Goal: Task Accomplishment & Management: Use online tool/utility

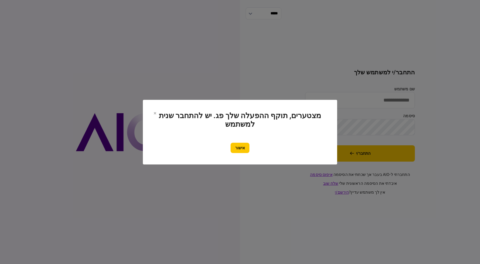
click at [231, 146] on button "אישור" at bounding box center [240, 148] width 19 height 10
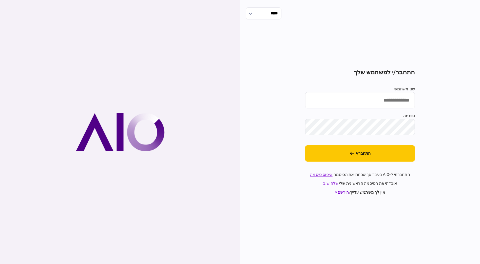
click at [231, 97] on input "שם משתמש" at bounding box center [360, 100] width 110 height 16
type input "*********"
click at [231, 145] on button "התחבר/י" at bounding box center [360, 153] width 110 height 16
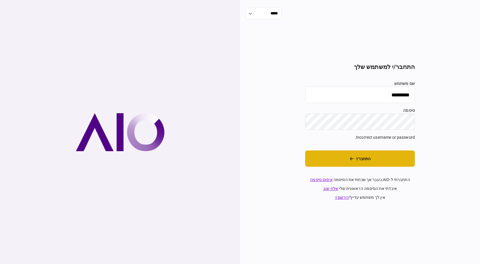
click at [231, 156] on button "התחבר/י" at bounding box center [360, 158] width 110 height 16
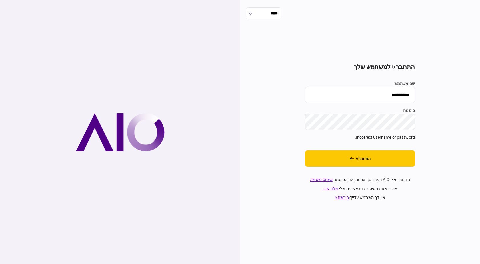
click at [231, 130] on div "***** התחבר/י למשתמש שלך שם משתמש ********* סיסמה Incorrect username or passwor…" at bounding box center [360, 132] width 240 height 264
click at [231, 150] on button "התחבר/י" at bounding box center [360, 158] width 110 height 16
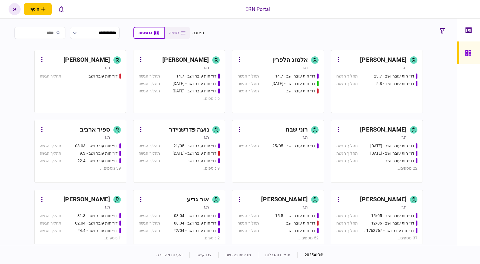
scroll to position [122, 0]
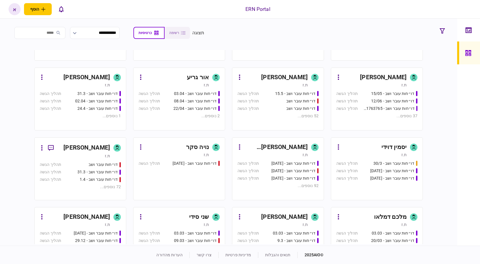
click at [289, 149] on div "[PERSON_NAME] [PERSON_NAME]" at bounding box center [276, 147] width 64 height 9
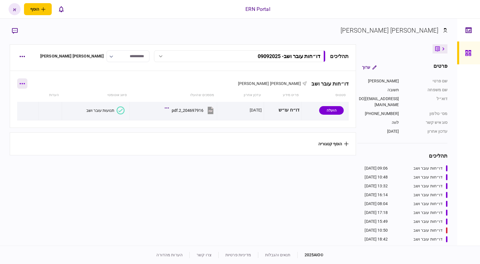
click at [25, 82] on button "button" at bounding box center [22, 83] width 10 height 10
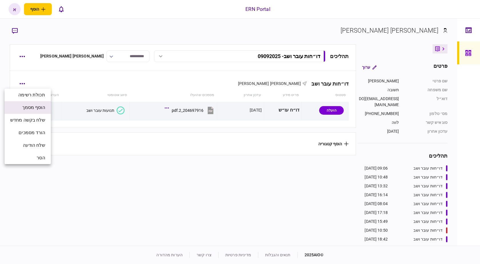
click at [45, 110] on span "הוסף מסמך" at bounding box center [33, 107] width 23 height 7
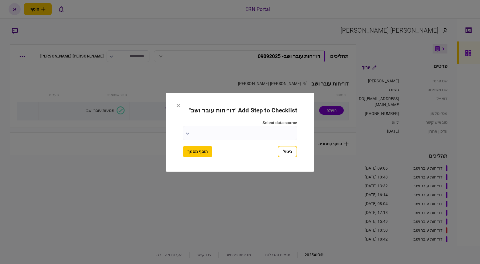
click at [255, 125] on label "select data source" at bounding box center [240, 123] width 114 height 6
click at [255, 126] on input "select data source" at bounding box center [240, 133] width 114 height 14
click at [255, 132] on input "select data source" at bounding box center [240, 133] width 114 height 14
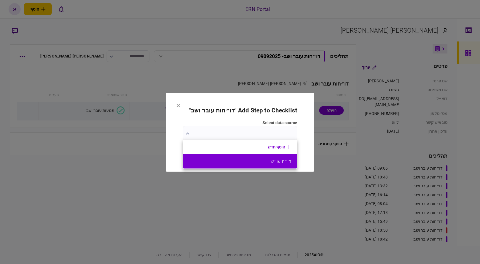
click at [260, 159] on button "דו״ח עו״ש" at bounding box center [240, 161] width 102 height 5
type input "*********"
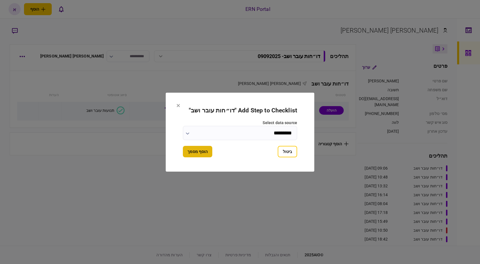
click at [206, 149] on button "הוסף מסמך" at bounding box center [197, 151] width 29 height 11
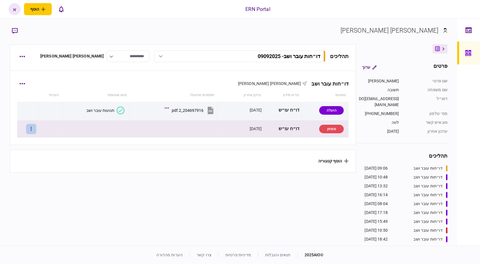
click at [36, 130] on button "button" at bounding box center [31, 129] width 10 height 10
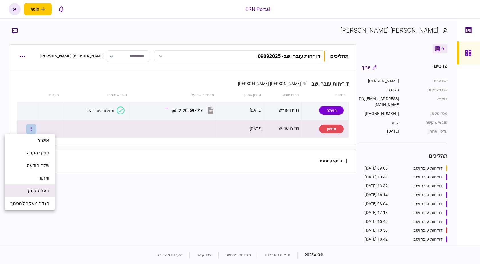
click at [47, 186] on li "העלה קובץ" at bounding box center [30, 190] width 50 height 13
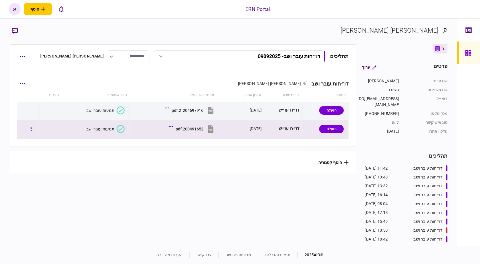
click at [114, 130] on button "תנועות עובר ושב" at bounding box center [105, 129] width 38 height 8
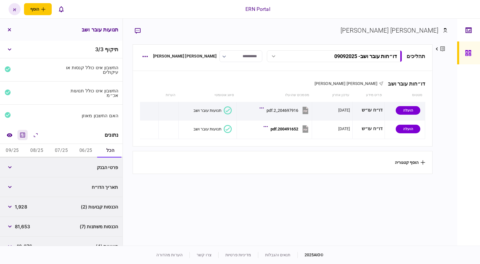
click at [21, 134] on icon "מחשבון" at bounding box center [22, 134] width 7 height 7
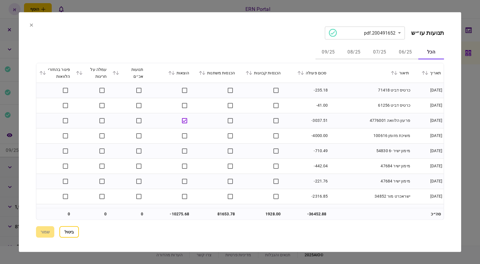
click at [399, 49] on button "06/25" at bounding box center [406, 52] width 26 height 14
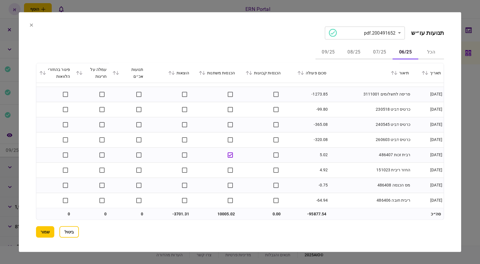
scroll to position [421, 0]
click at [383, 52] on button "07/25" at bounding box center [380, 52] width 26 height 14
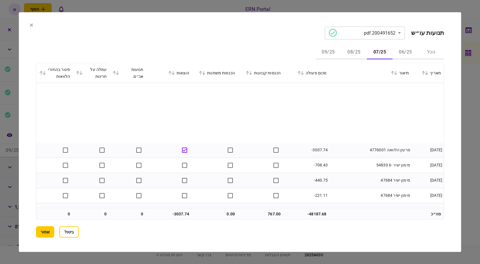
scroll to position [183, 0]
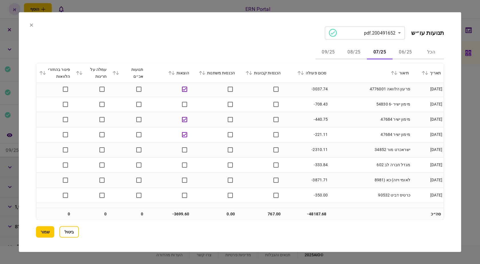
click at [405, 49] on button "06/25" at bounding box center [406, 52] width 26 height 14
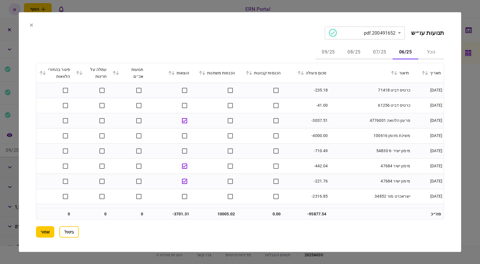
click at [376, 50] on button "07/25" at bounding box center [380, 52] width 26 height 14
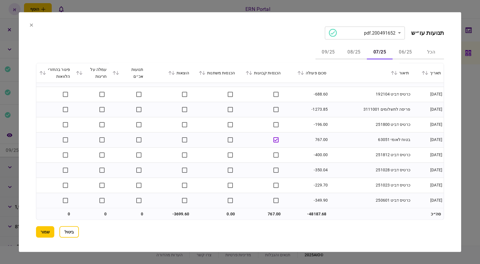
scroll to position [527, 0]
click at [362, 55] on button "08/25" at bounding box center [354, 52] width 26 height 14
click at [327, 50] on button "09/25" at bounding box center [328, 52] width 26 height 14
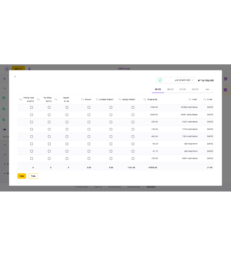
scroll to position [163, 0]
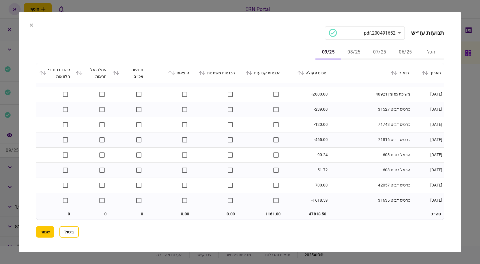
click at [44, 232] on button "שמור" at bounding box center [45, 231] width 18 height 11
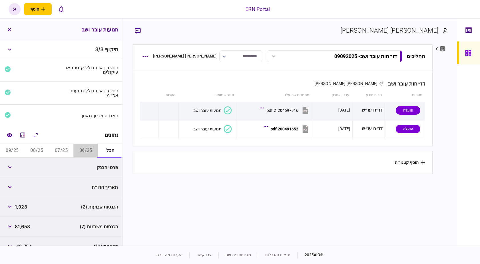
drag, startPoint x: 90, startPoint y: 149, endPoint x: 159, endPoint y: 108, distance: 80.4
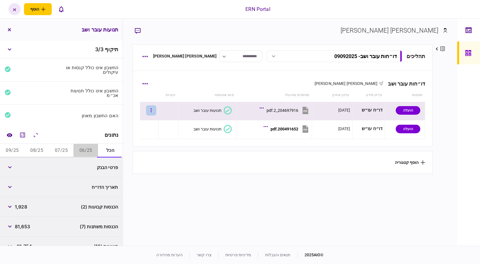
click at [90, 148] on button "06/25" at bounding box center [85, 151] width 25 height 14
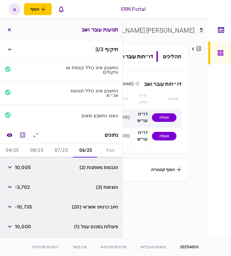
click at [66, 149] on button "07/25" at bounding box center [61, 151] width 25 height 14
drag, startPoint x: 82, startPoint y: 149, endPoint x: 92, endPoint y: 147, distance: 9.9
click at [83, 149] on button "06/25" at bounding box center [85, 151] width 25 height 14
click at [23, 167] on span "10,005" at bounding box center [23, 167] width 16 height 7
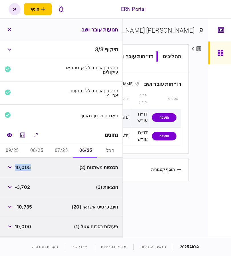
copy span "10,005"
drag, startPoint x: 65, startPoint y: 146, endPoint x: 50, endPoint y: 155, distance: 17.7
click at [65, 146] on button "07/25" at bounding box center [61, 151] width 25 height 14
click at [9, 168] on button "button" at bounding box center [10, 167] width 10 height 10
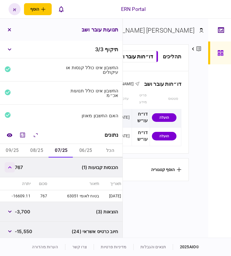
click at [10, 168] on button "button" at bounding box center [10, 167] width 10 height 10
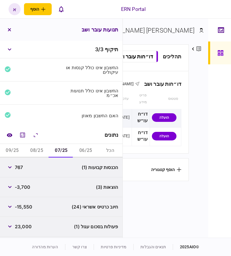
click at [86, 146] on button "06/25" at bounding box center [85, 151] width 25 height 14
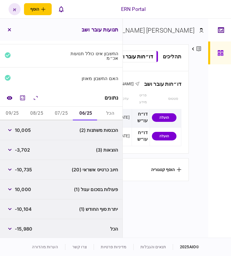
click at [26, 207] on span "-10,104" at bounding box center [23, 208] width 17 height 7
copy span "10,104"
drag, startPoint x: 59, startPoint y: 114, endPoint x: 15, endPoint y: 174, distance: 74.2
click at [59, 114] on button "07/25" at bounding box center [61, 114] width 25 height 14
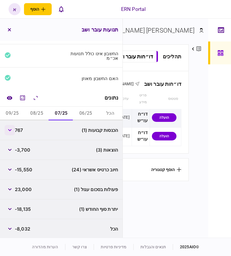
click at [11, 130] on button "button" at bounding box center [10, 130] width 10 height 10
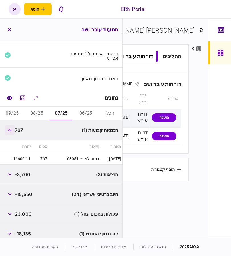
click at [11, 130] on icon "button" at bounding box center [10, 130] width 4 height 2
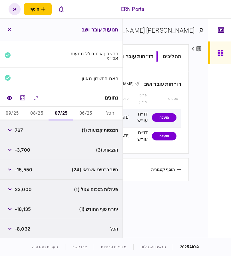
click at [26, 209] on span "-18,135" at bounding box center [23, 208] width 16 height 7
copy span "18,135"
click at [25, 149] on span "-3,700" at bounding box center [22, 149] width 15 height 7
click at [26, 149] on span "-3,700" at bounding box center [22, 149] width 15 height 7
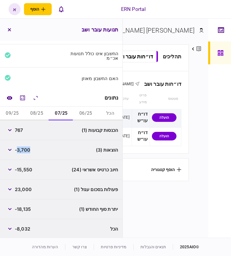
copy span "3,700"
click at [86, 114] on button "06/25" at bounding box center [85, 114] width 25 height 14
click at [25, 150] on span "-3,702" at bounding box center [22, 149] width 15 height 7
copy span "3,702"
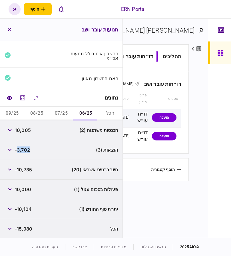
click at [40, 113] on button "08/25" at bounding box center [37, 114] width 25 height 14
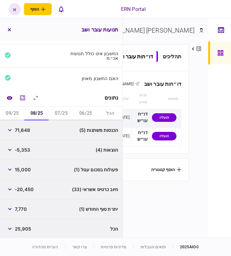
click at [27, 128] on span "71,648" at bounding box center [22, 130] width 15 height 7
click at [28, 128] on span "71,648" at bounding box center [22, 130] width 15 height 7
copy span "71,648"
click at [23, 148] on span "-5,353" at bounding box center [22, 149] width 15 height 7
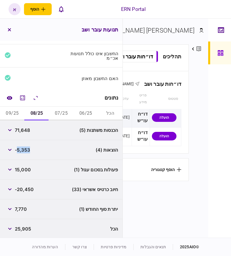
copy span "5,353"
click at [24, 207] on span "7,770" at bounding box center [21, 208] width 12 height 7
click at [25, 206] on span "7,770" at bounding box center [21, 208] width 12 height 7
copy span "7,770"
drag, startPoint x: 13, startPoint y: 113, endPoint x: 14, endPoint y: 116, distance: 3.6
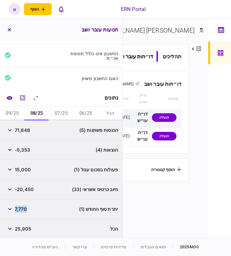
click at [13, 113] on button "09/25" at bounding box center [12, 114] width 25 height 14
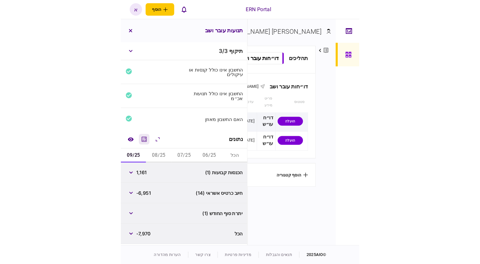
scroll to position [0, 0]
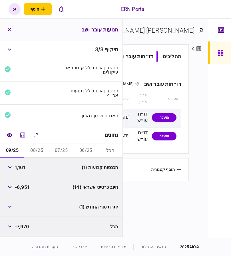
click at [23, 165] on span "1,161" at bounding box center [20, 167] width 10 height 7
copy span "1,161"
click at [64, 149] on button "07/25" at bounding box center [61, 151] width 25 height 14
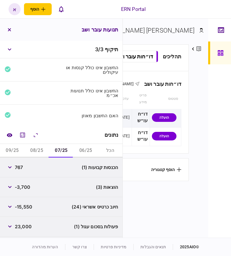
click at [20, 167] on span "767" at bounding box center [19, 167] width 8 height 7
click at [21, 167] on span "767" at bounding box center [19, 167] width 8 height 7
click at [23, 148] on button "09/25" at bounding box center [12, 151] width 25 height 14
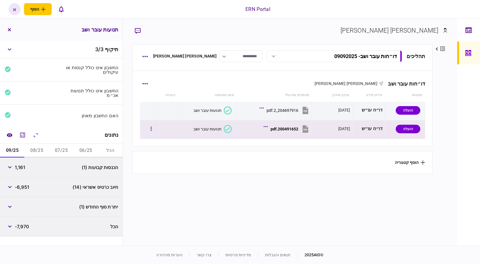
click at [283, 131] on div "200491652.pdf" at bounding box center [285, 129] width 28 height 5
click at [288, 128] on div "200491652.pdf" at bounding box center [285, 129] width 28 height 5
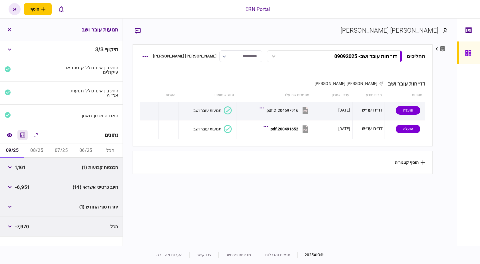
click at [24, 132] on icon "מחשבון" at bounding box center [22, 134] width 7 height 7
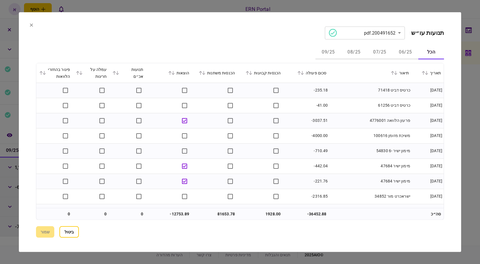
click at [382, 56] on button "07/25" at bounding box center [380, 52] width 26 height 14
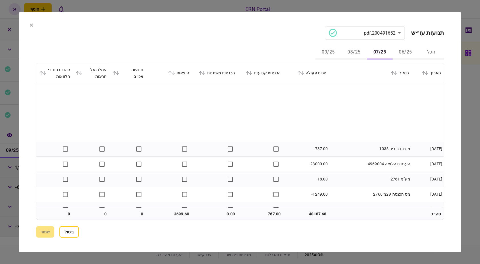
scroll to position [366, 0]
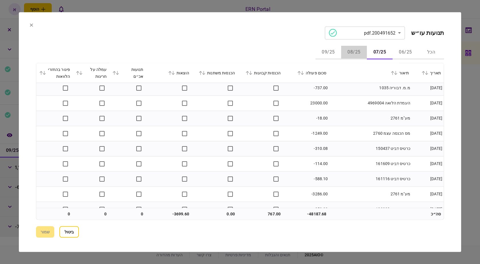
drag, startPoint x: 361, startPoint y: 54, endPoint x: 363, endPoint y: 59, distance: 5.3
click at [360, 53] on button "08/25" at bounding box center [354, 52] width 26 height 14
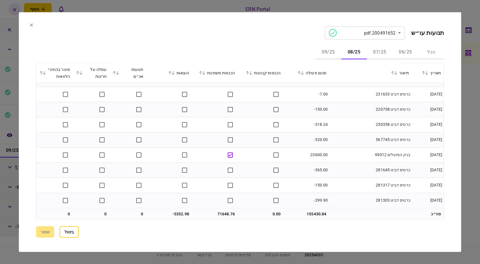
scroll to position [769, 0]
click at [381, 52] on button "07/25" at bounding box center [380, 52] width 26 height 14
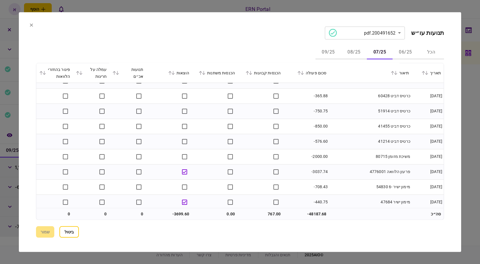
scroll to position [0, 0]
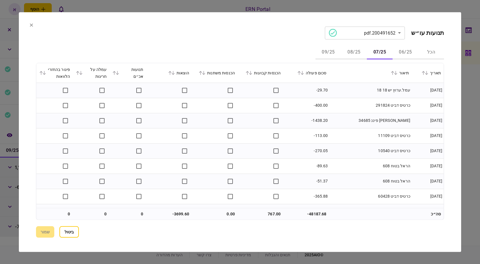
click at [353, 57] on button "08/25" at bounding box center [354, 52] width 26 height 14
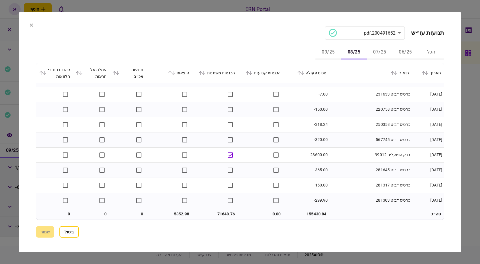
scroll to position [769, 0]
drag, startPoint x: 332, startPoint y: 53, endPoint x: 335, endPoint y: 59, distance: 6.8
click at [331, 53] on button "09/25" at bounding box center [328, 52] width 26 height 14
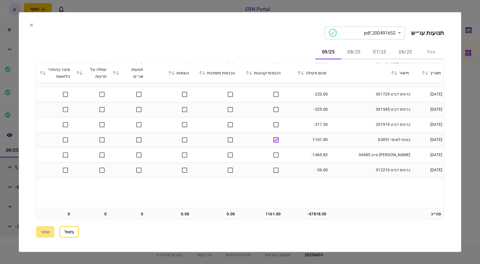
scroll to position [0, 0]
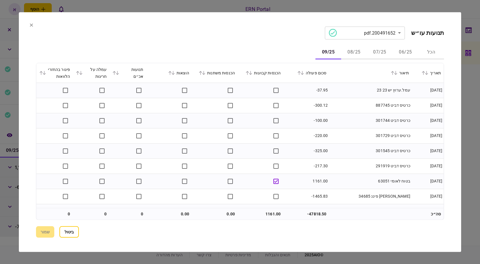
click at [66, 2] on div at bounding box center [240, 132] width 480 height 264
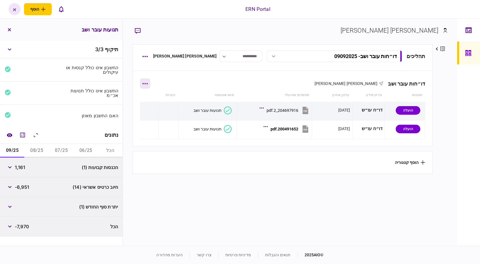
click at [145, 81] on button "button" at bounding box center [145, 83] width 10 height 10
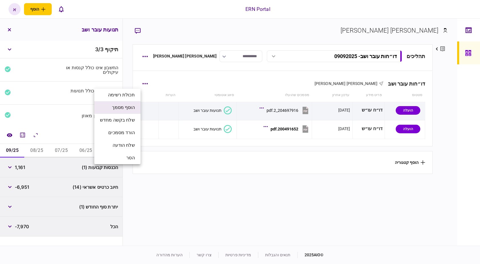
click at [126, 107] on span "הוסף מסמך" at bounding box center [123, 107] width 23 height 7
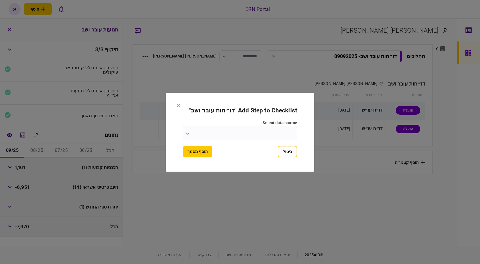
click at [257, 133] on input "select data source" at bounding box center [240, 133] width 114 height 14
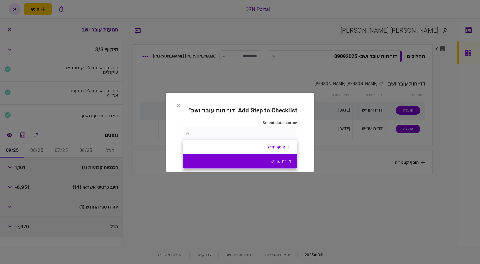
click at [264, 161] on button "דו״ח עו״ש" at bounding box center [240, 161] width 102 height 5
type input "*********"
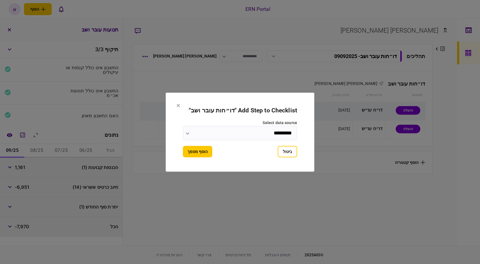
click at [199, 151] on button "הוסף מסמך" at bounding box center [197, 151] width 29 height 11
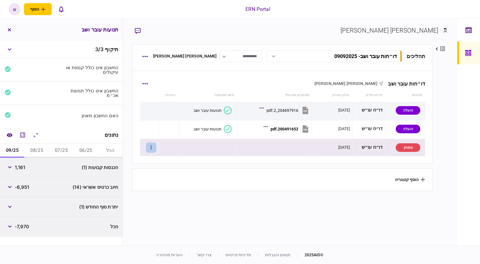
click at [151, 149] on button "button" at bounding box center [151, 147] width 10 height 10
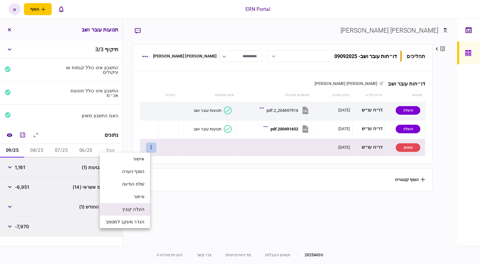
click at [146, 209] on li "העלה קובץ" at bounding box center [125, 209] width 50 height 13
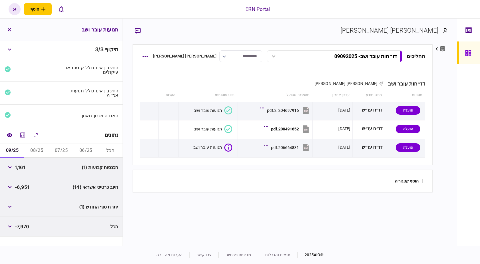
click at [249, 180] on section "הוסף קטגוריה" at bounding box center [283, 180] width 300 height 23
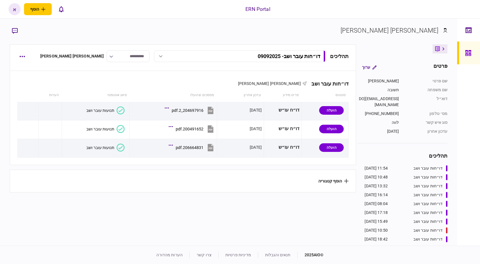
click at [110, 147] on div "תנועות עובר ושב" at bounding box center [100, 147] width 28 height 5
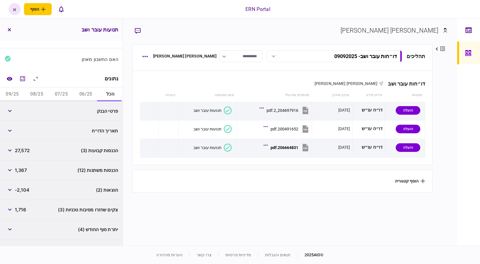
scroll to position [88, 0]
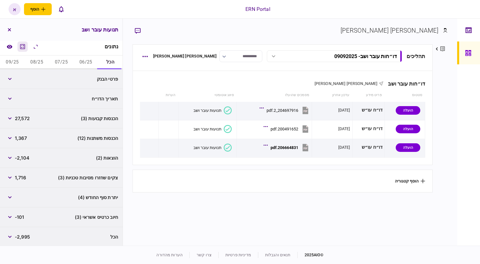
click at [22, 44] on icon "מחשבון" at bounding box center [22, 46] width 7 height 7
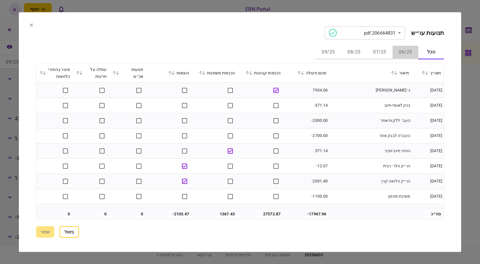
click at [409, 49] on button "06/25" at bounding box center [406, 52] width 26 height 14
click at [380, 52] on button "07/25" at bounding box center [380, 52] width 26 height 14
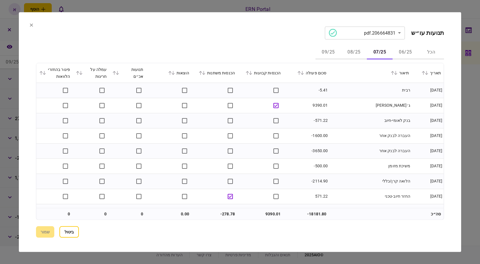
click at [407, 52] on button "06/25" at bounding box center [406, 52] width 26 height 14
drag, startPoint x: 383, startPoint y: 146, endPoint x: 383, endPoint y: 138, distance: 7.7
click at [384, 143] on td "החזר חיוב-טכני" at bounding box center [370, 150] width 82 height 15
click at [382, 54] on button "07/25" at bounding box center [380, 52] width 26 height 14
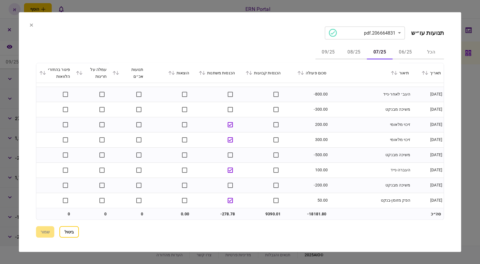
scroll to position [179, 0]
click at [356, 51] on button "08/25" at bounding box center [354, 52] width 26 height 14
click at [333, 51] on button "09/25" at bounding box center [328, 52] width 26 height 14
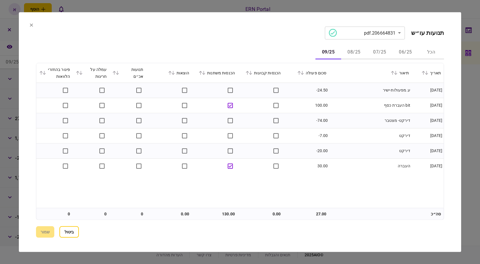
click at [64, 228] on button "ביטול" at bounding box center [68, 231] width 19 height 11
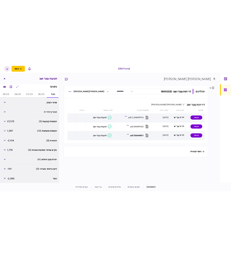
scroll to position [88, 0]
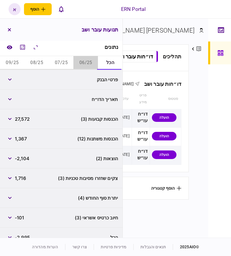
click at [85, 62] on button "06/25" at bounding box center [85, 63] width 25 height 14
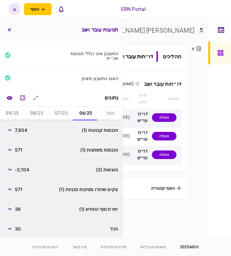
click at [24, 130] on span "7,934" at bounding box center [21, 130] width 13 height 7
copy span "7,934"
click at [21, 170] on span "-2,104" at bounding box center [22, 169] width 15 height 7
click at [26, 169] on span "-2,104" at bounding box center [22, 169] width 15 height 7
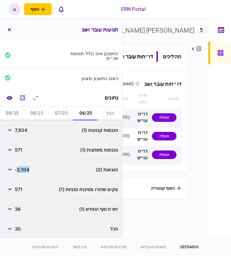
click at [26, 169] on span "-2,104" at bounding box center [22, 169] width 15 height 7
copy span "2,104"
click at [65, 111] on button "07/25" at bounding box center [61, 114] width 25 height 14
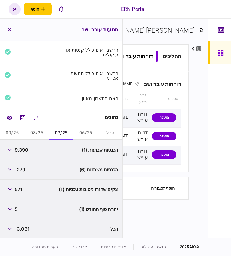
click at [21, 149] on span "9,390" at bounding box center [21, 149] width 13 height 7
click at [23, 149] on span "9,390" at bounding box center [21, 149] width 13 height 7
copy span "9,390"
click at [9, 188] on icon "button" at bounding box center [10, 189] width 4 height 2
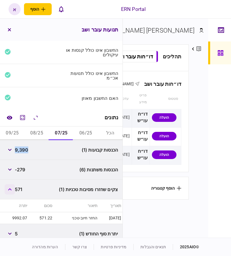
click at [10, 188] on icon "button" at bounding box center [9, 189] width 3 height 2
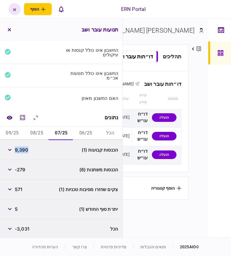
click at [41, 133] on button "08/25" at bounding box center [37, 133] width 25 height 14
click at [29, 150] on span "10,248" at bounding box center [23, 149] width 16 height 7
copy span "10,248"
click at [16, 132] on button "09/25" at bounding box center [12, 133] width 25 height 14
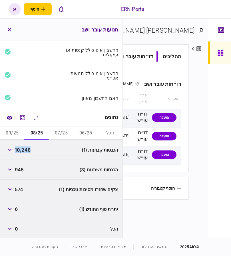
scroll to position [0, 0]
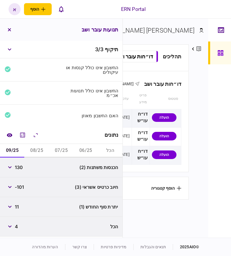
click at [20, 164] on span "130" at bounding box center [19, 167] width 8 height 7
copy span "130"
click at [65, 150] on button "07/25" at bounding box center [61, 151] width 25 height 14
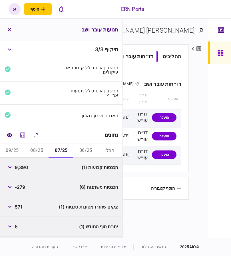
click at [89, 151] on button "06/25" at bounding box center [85, 151] width 25 height 14
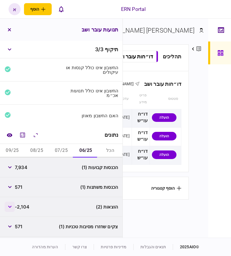
click at [11, 205] on icon "button" at bounding box center [10, 206] width 4 height 2
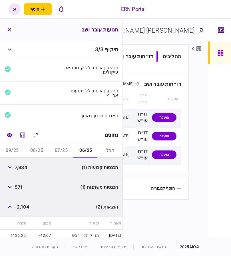
scroll to position [73, 0]
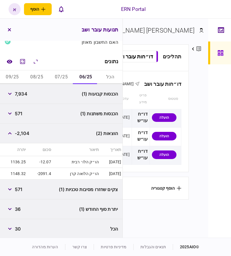
click at [57, 75] on button "07/25" at bounding box center [61, 77] width 25 height 14
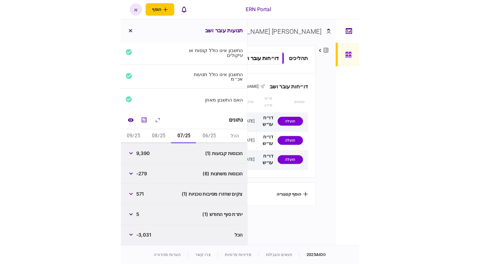
scroll to position [17, 0]
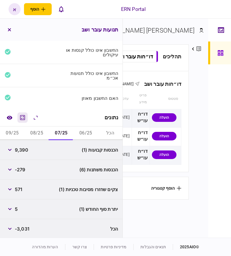
click at [24, 115] on icon "מחשבון" at bounding box center [22, 117] width 7 height 7
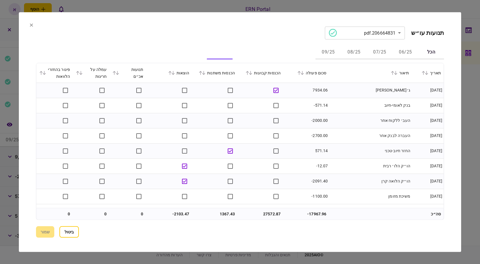
scroll to position [9, 0]
click at [383, 50] on button "07/25" at bounding box center [380, 52] width 26 height 14
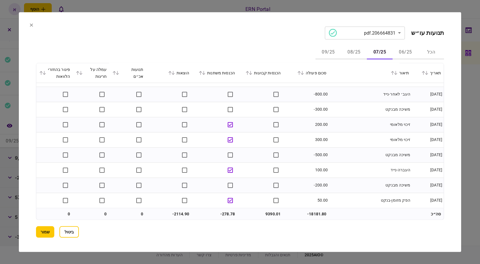
scroll to position [179, 0]
click at [353, 57] on button "08/25" at bounding box center [354, 52] width 26 height 14
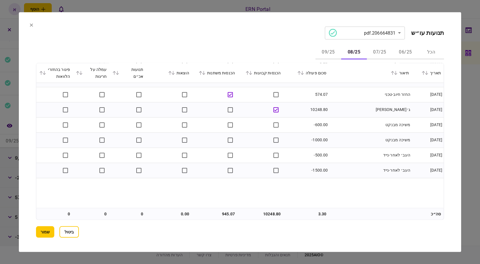
scroll to position [0, 0]
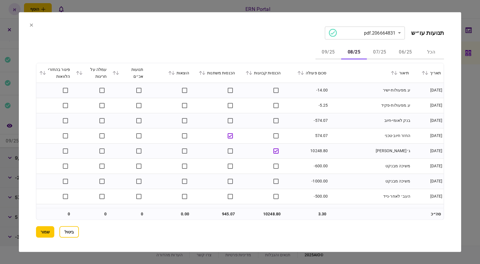
click at [335, 56] on button "09/25" at bounding box center [328, 52] width 26 height 14
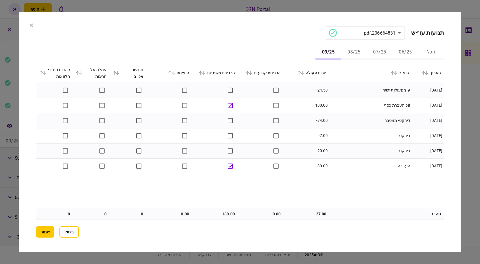
click at [41, 233] on button "שמור" at bounding box center [45, 231] width 18 height 11
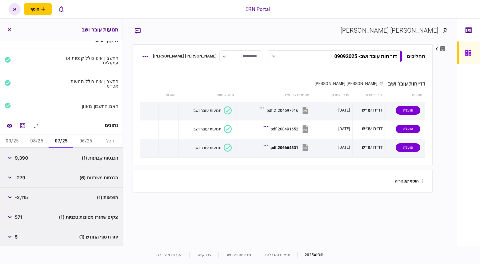
scroll to position [17, 0]
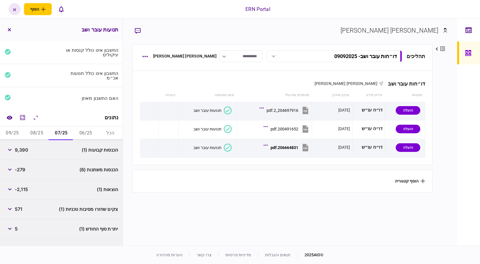
click at [24, 189] on span "-2,115" at bounding box center [21, 189] width 13 height 7
copy span "2,115"
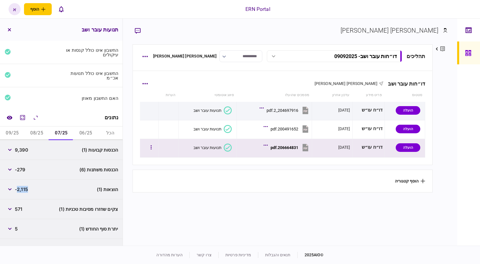
click at [273, 144] on button "206664831.pdf" at bounding box center [287, 147] width 45 height 13
